Goal: Transaction & Acquisition: Obtain resource

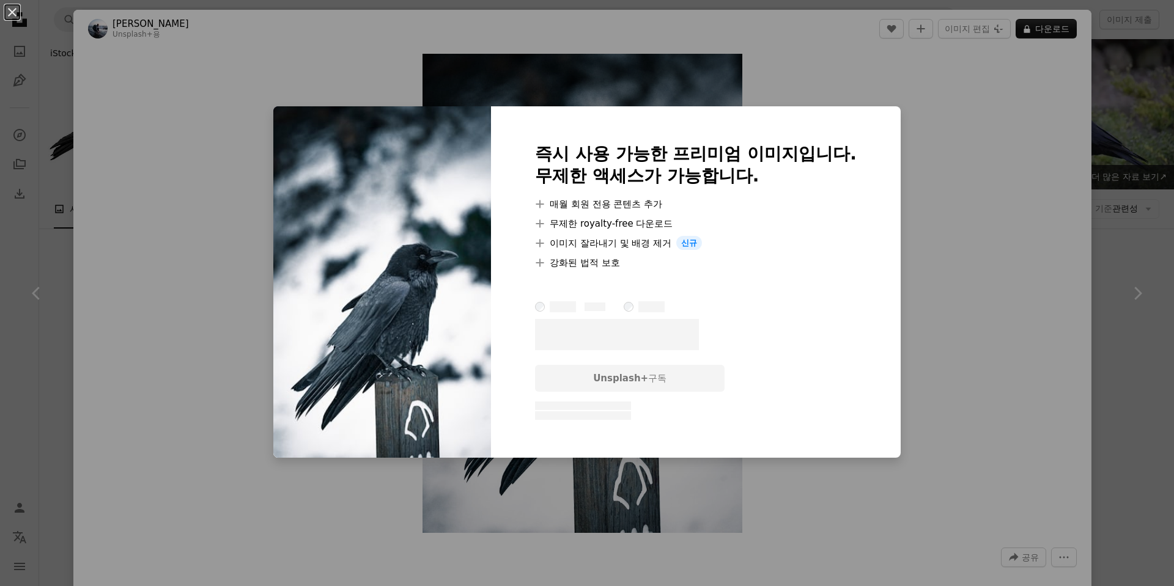
scroll to position [306, 0]
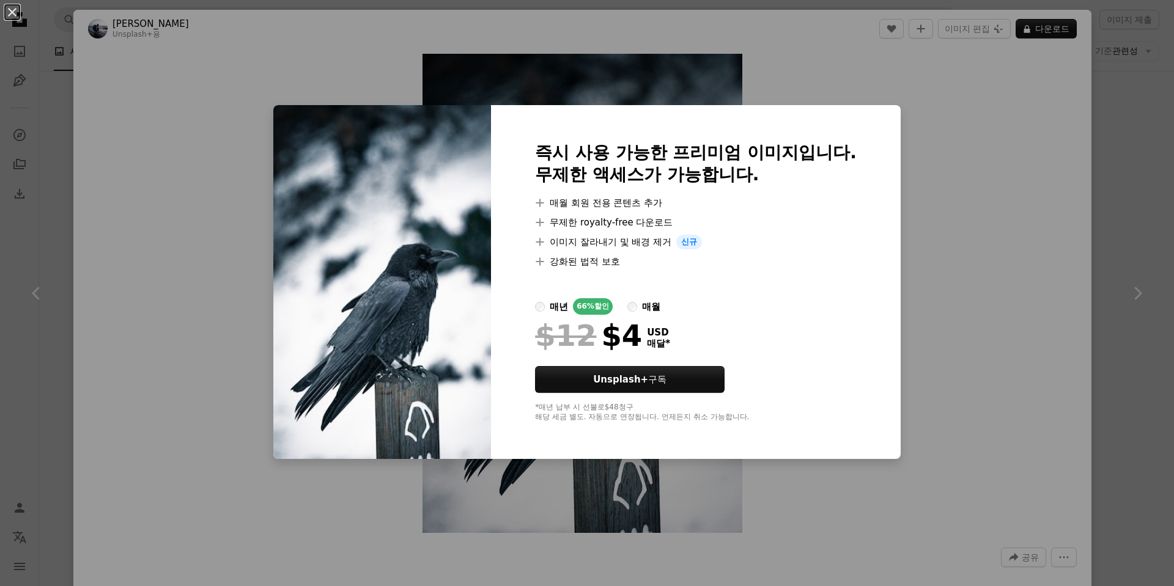
click at [939, 364] on div "An X shape 즉시 사용 가능한 프리미엄 이미지입니다. 무제한 액세스가 가능합니다. A plus sign 매월 회원 전용 콘텐츠 추가 A…" at bounding box center [587, 293] width 1174 height 586
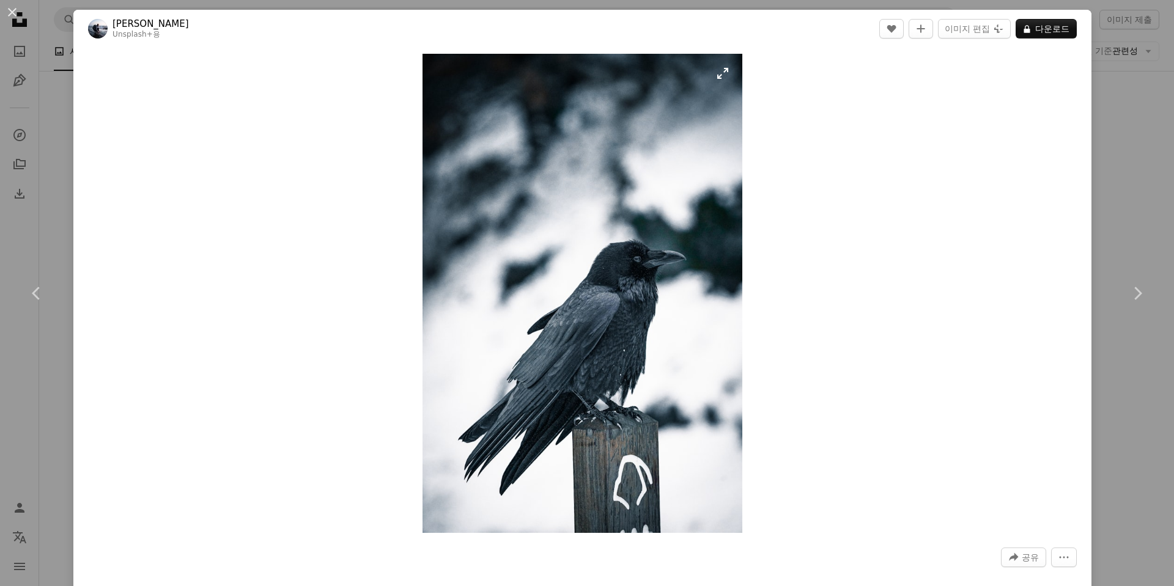
click at [647, 256] on img "이 이미지 확대" at bounding box center [583, 293] width 320 height 479
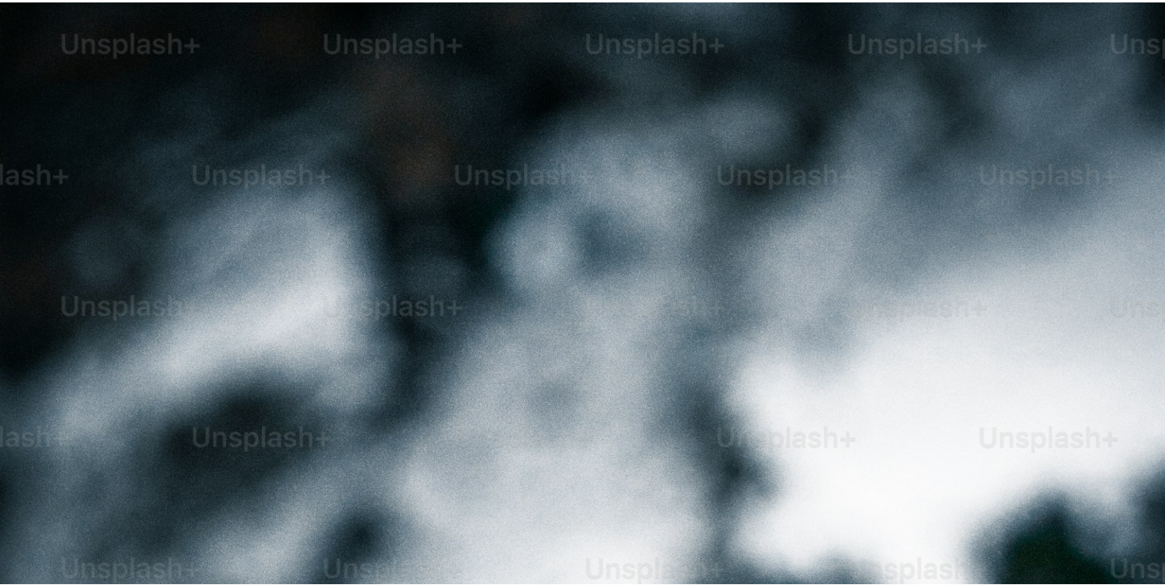
scroll to position [575, 0]
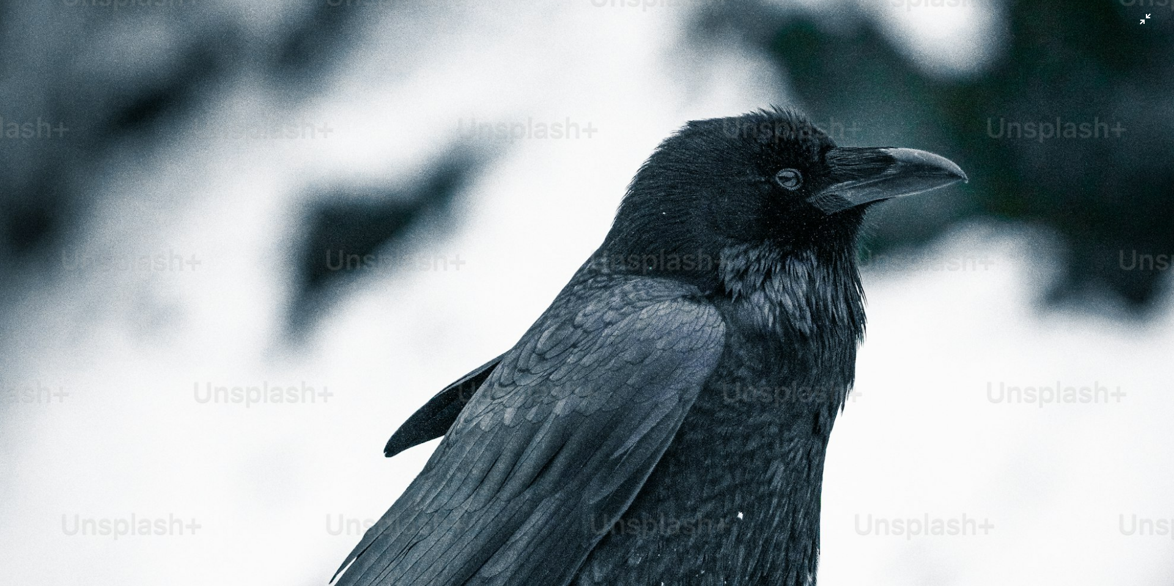
click at [647, 256] on img "이 이미지 축소" at bounding box center [586, 306] width 1175 height 1763
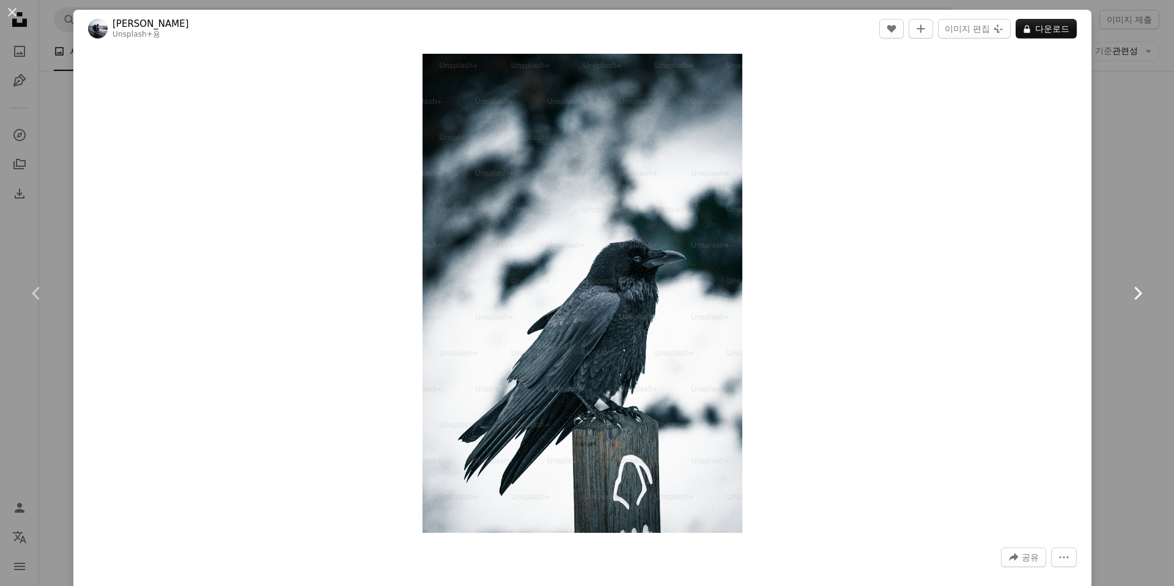
click at [1107, 267] on link "Chevron right" at bounding box center [1137, 293] width 73 height 117
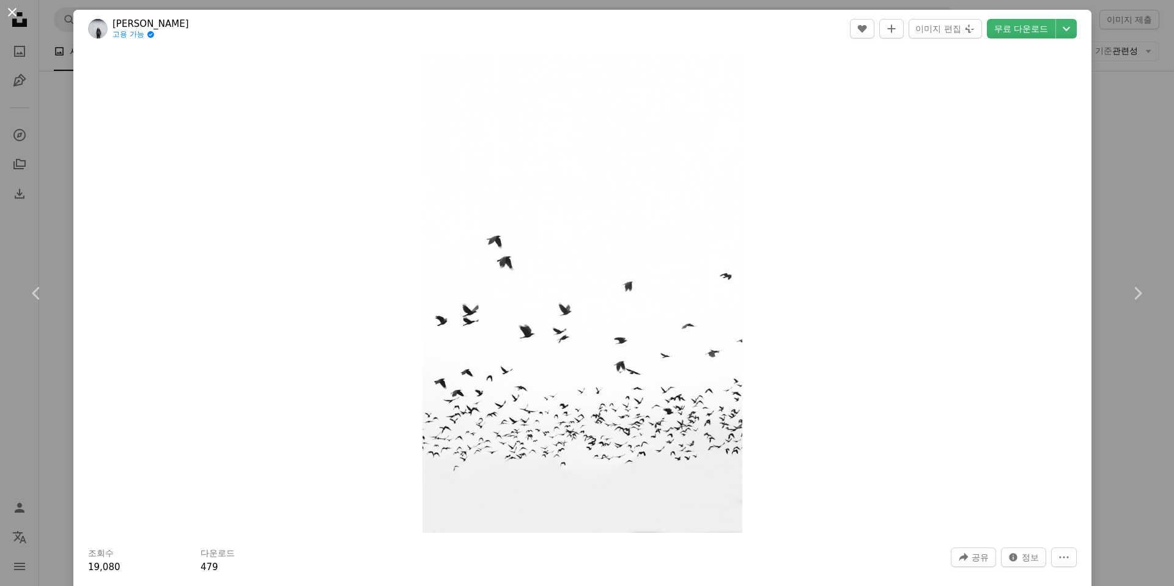
click at [14, 15] on button "An X shape" at bounding box center [12, 12] width 15 height 15
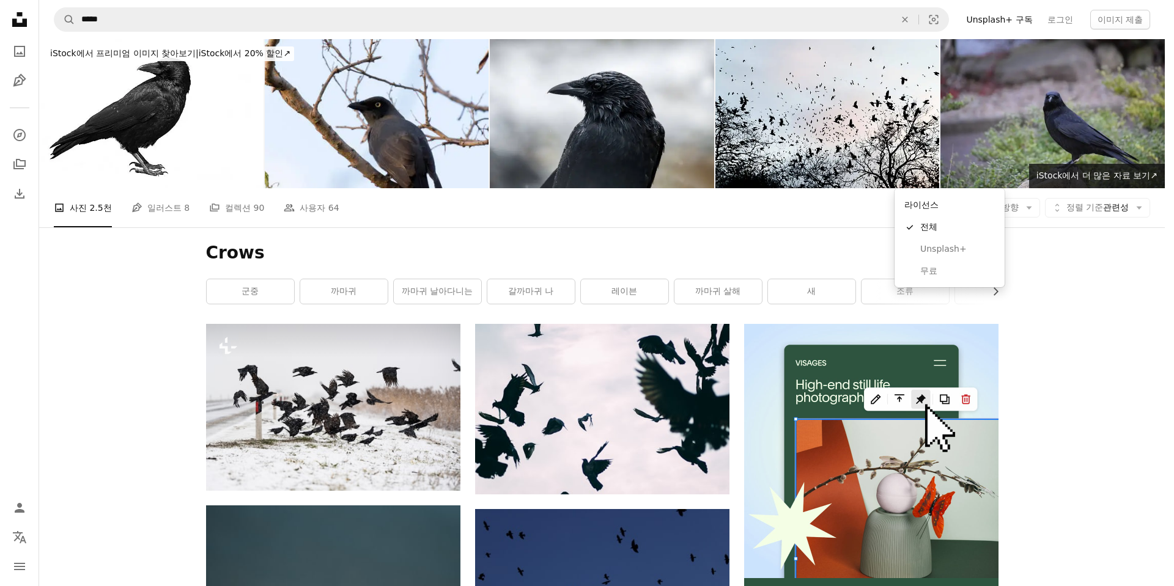
click at [950, 202] on span "라이선스" at bounding box center [937, 207] width 34 height 10
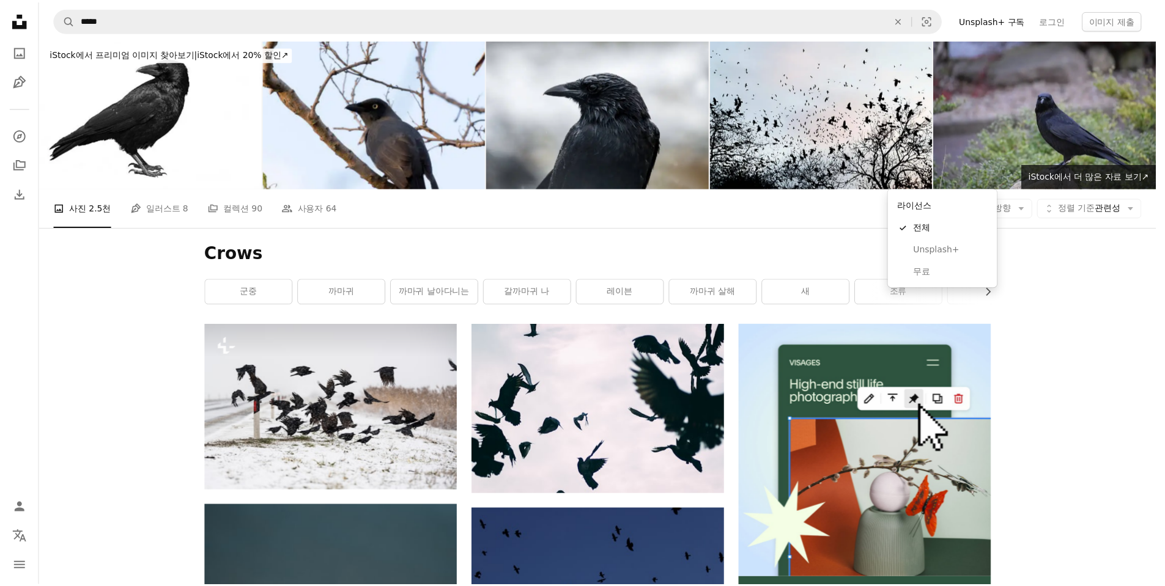
scroll to position [122, 0]
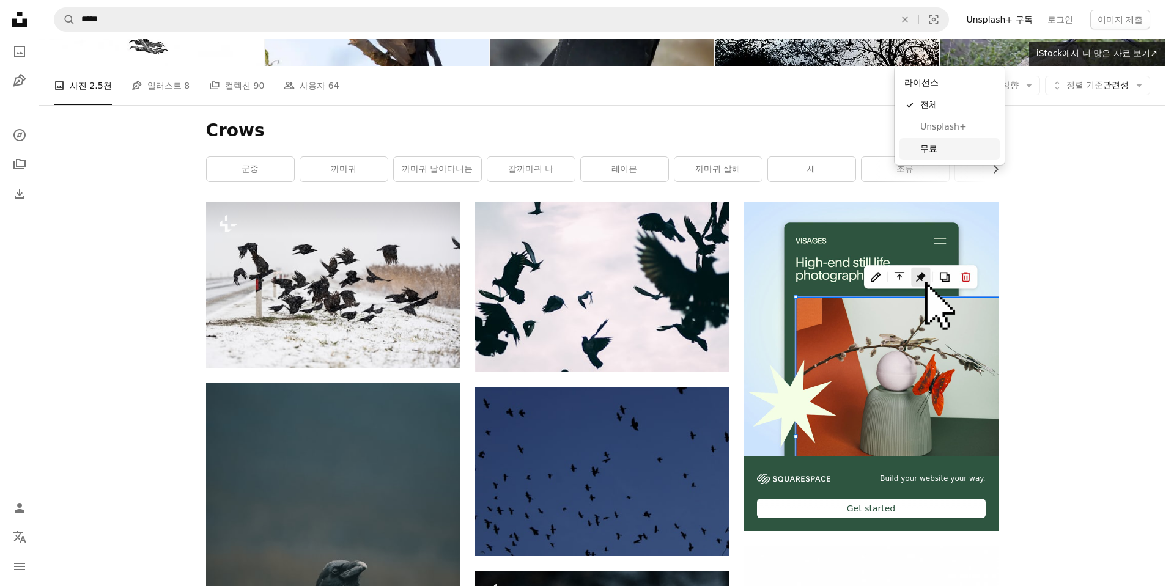
click at [934, 150] on span "무료" at bounding box center [957, 149] width 75 height 12
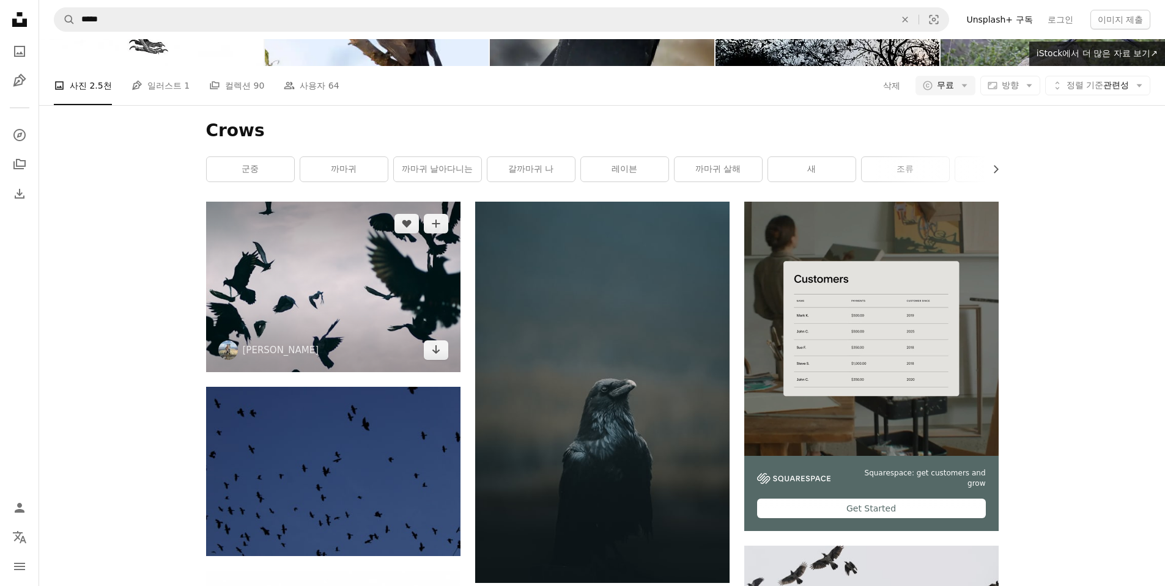
click at [412, 267] on img at bounding box center [333, 287] width 254 height 171
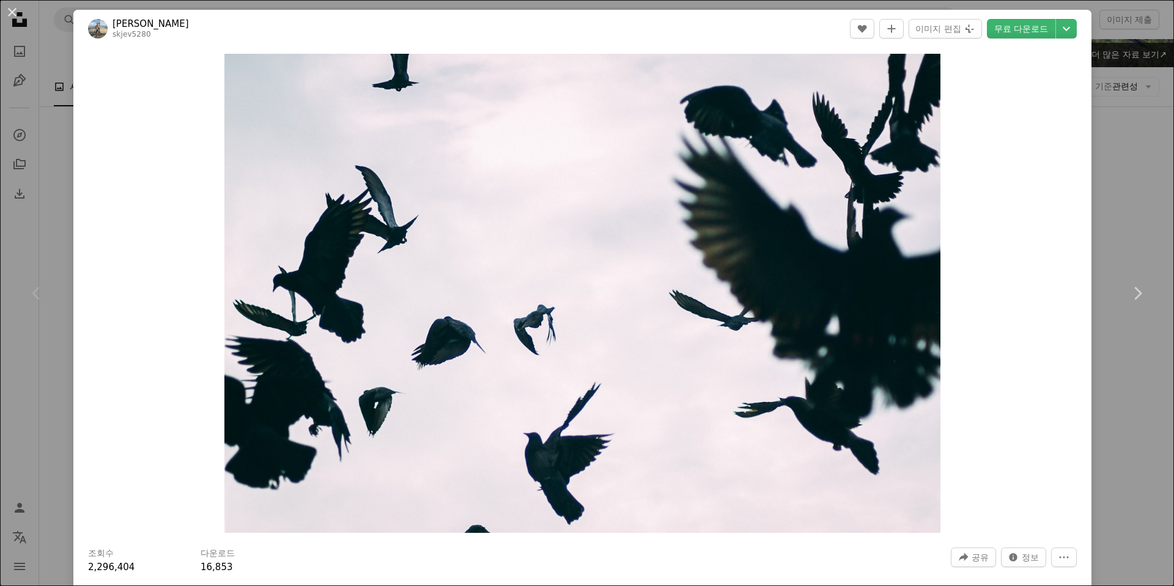
click at [1098, 216] on div "An X shape Chevron left Chevron right [PERSON_NAME] skjev5280 A heart A plus si…" at bounding box center [587, 293] width 1174 height 586
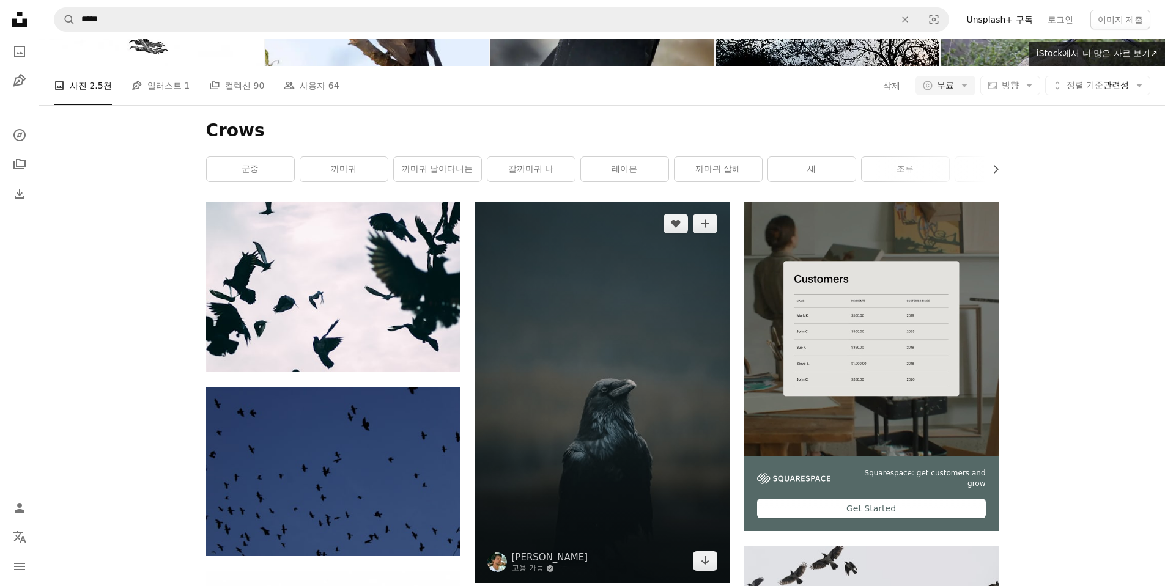
scroll to position [1804, 0]
